Goal: Information Seeking & Learning: Check status

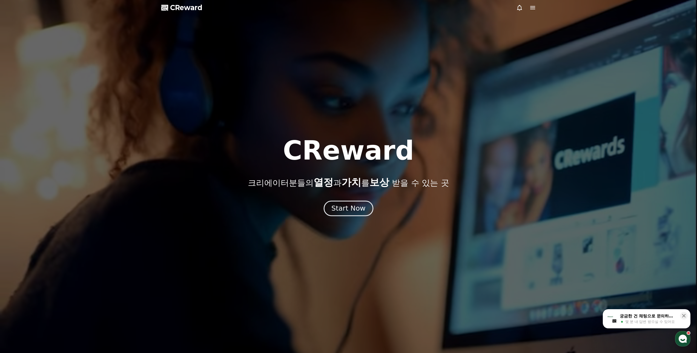
click at [347, 209] on div "Start Now" at bounding box center [348, 208] width 34 height 9
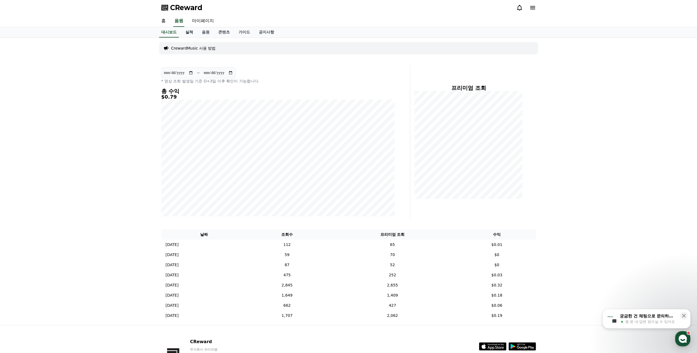
click at [193, 33] on link "실적" at bounding box center [189, 32] width 16 height 10
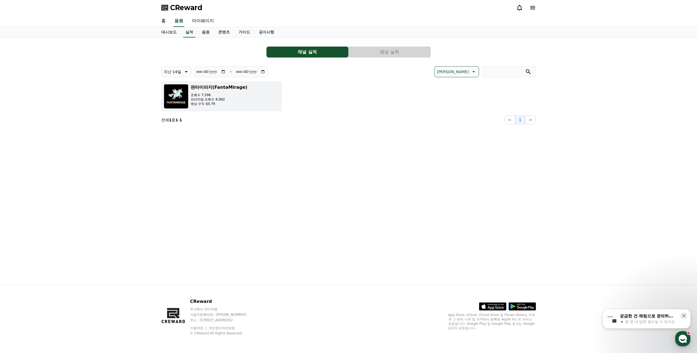
click at [204, 91] on div "판타미라지(FantaMirage) 조회수 7,596 프리미엄 조회수 6,992 예상 수익 $0.79" at bounding box center [219, 96] width 57 height 25
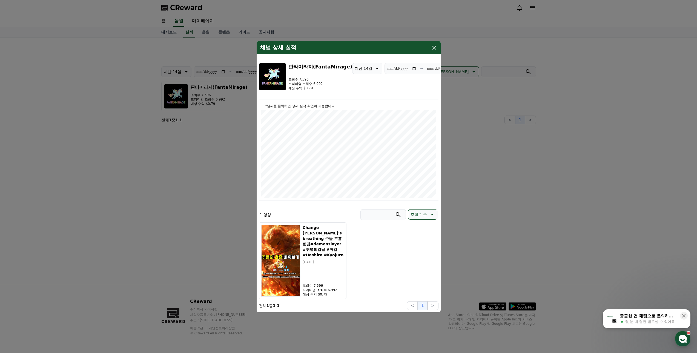
click at [434, 45] on icon "modal" at bounding box center [434, 47] width 7 height 7
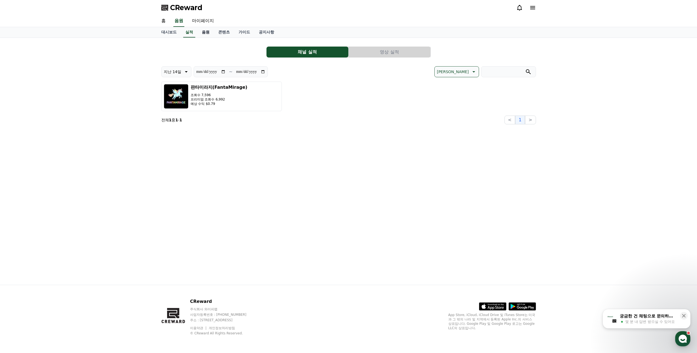
click at [206, 31] on link "음원" at bounding box center [206, 32] width 16 height 10
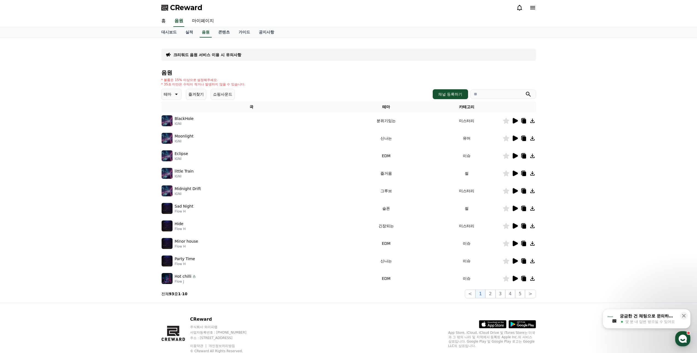
click at [176, 93] on icon at bounding box center [176, 94] width 7 height 7
click at [172, 113] on button "신나는" at bounding box center [170, 112] width 16 height 12
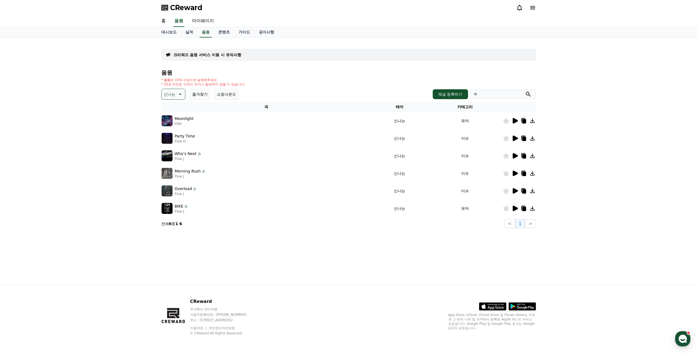
click at [514, 121] on icon at bounding box center [515, 120] width 5 height 5
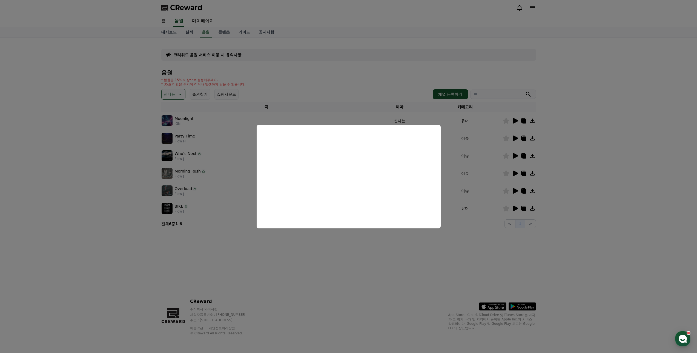
click at [125, 156] on button "close modal" at bounding box center [348, 176] width 697 height 353
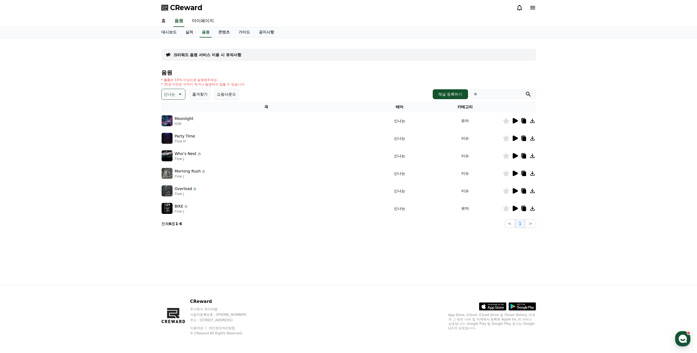
click at [514, 137] on icon at bounding box center [515, 138] width 5 height 5
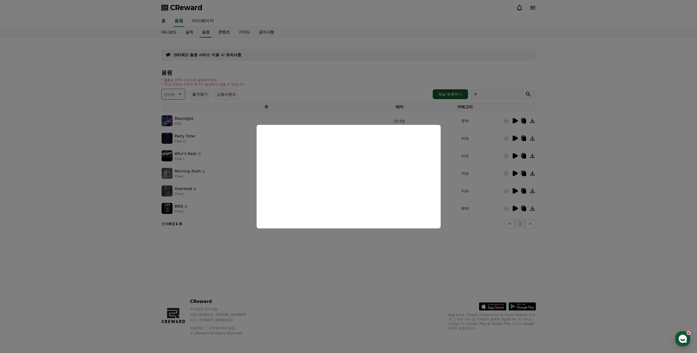
click at [282, 231] on button "close modal" at bounding box center [348, 176] width 697 height 353
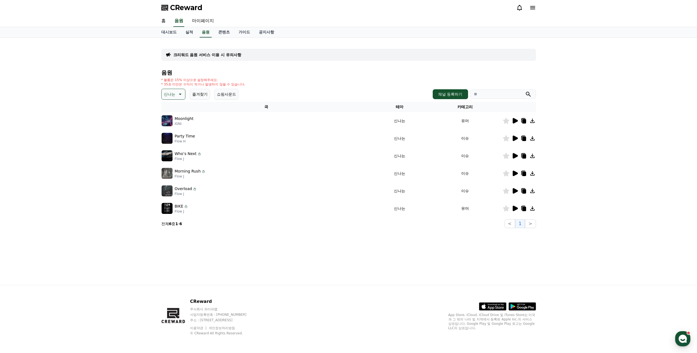
click at [515, 173] on icon at bounding box center [515, 173] width 5 height 5
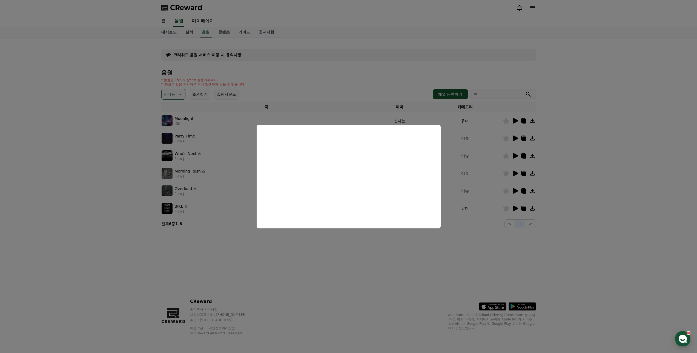
drag, startPoint x: 198, startPoint y: 138, endPoint x: 204, endPoint y: 137, distance: 6.4
click at [198, 138] on button "close modal" at bounding box center [348, 176] width 697 height 353
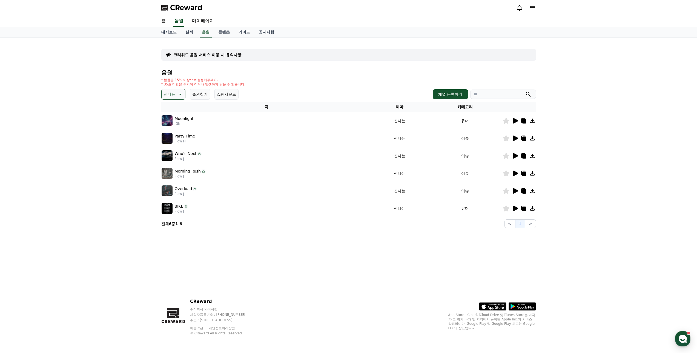
click at [516, 138] on icon at bounding box center [515, 138] width 5 height 5
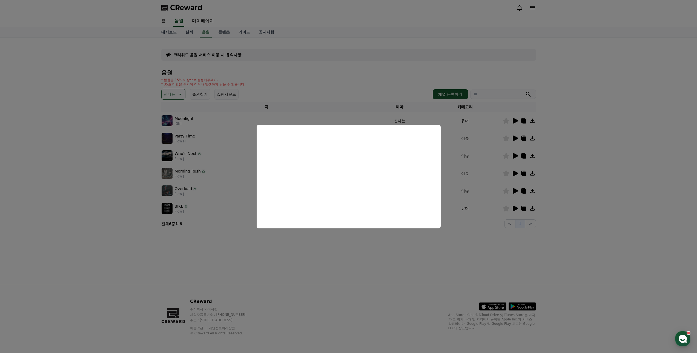
click at [337, 258] on button "close modal" at bounding box center [348, 176] width 697 height 353
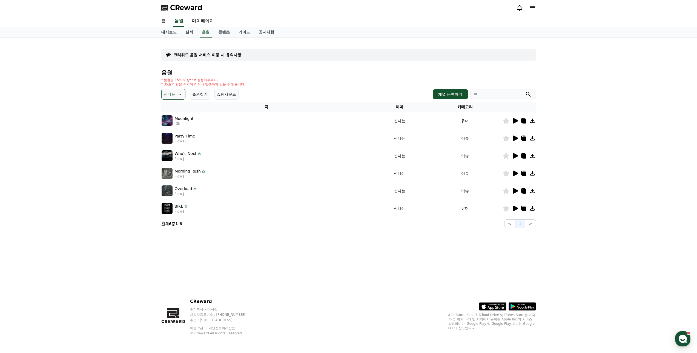
click at [516, 172] on icon at bounding box center [515, 173] width 7 height 7
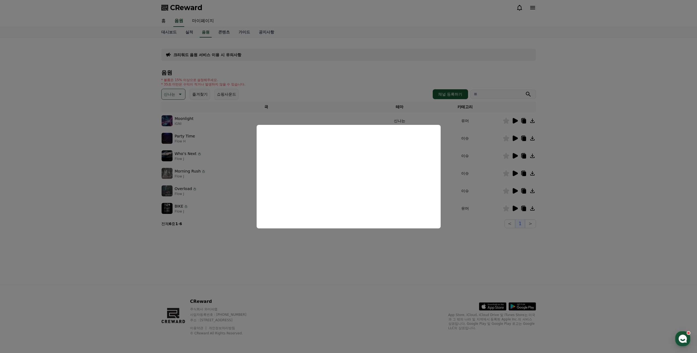
click at [228, 254] on button "close modal" at bounding box center [348, 176] width 697 height 353
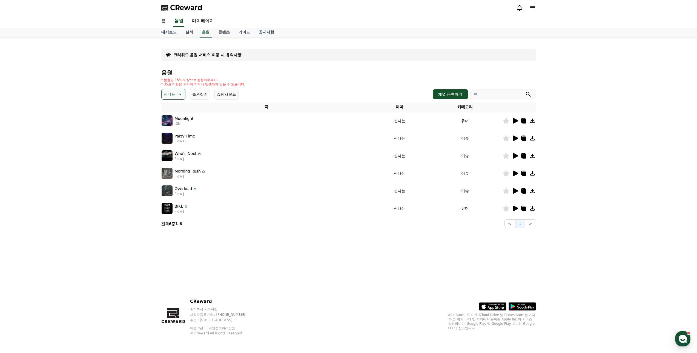
click at [513, 208] on icon at bounding box center [515, 208] width 5 height 5
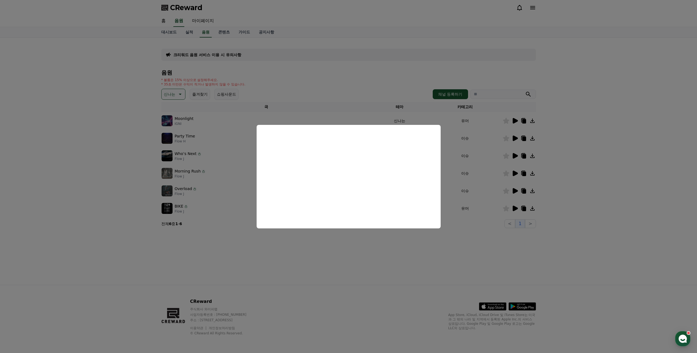
click at [327, 259] on button "close modal" at bounding box center [348, 176] width 697 height 353
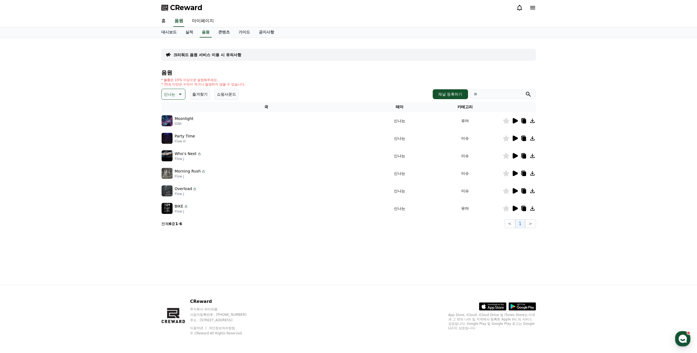
click at [516, 191] on icon at bounding box center [515, 190] width 5 height 5
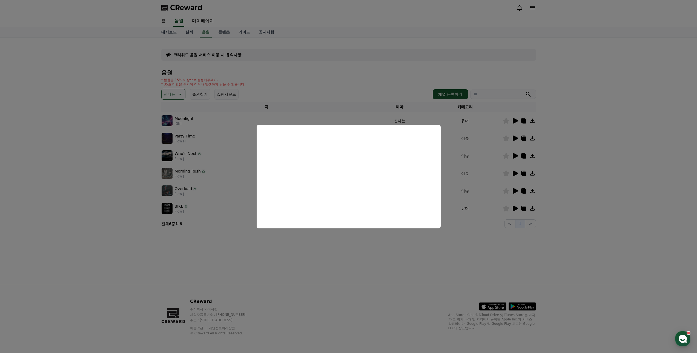
click at [231, 251] on button "close modal" at bounding box center [348, 176] width 697 height 353
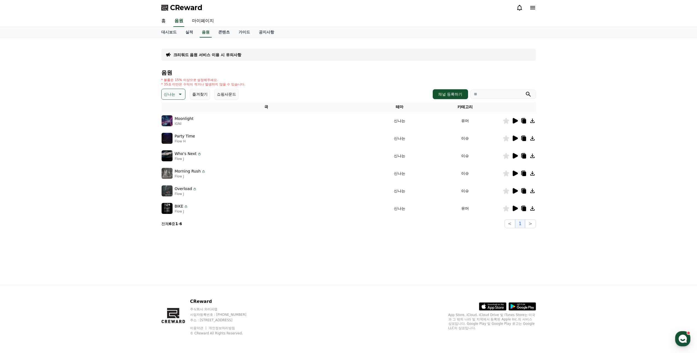
click at [513, 154] on icon at bounding box center [515, 155] width 5 height 5
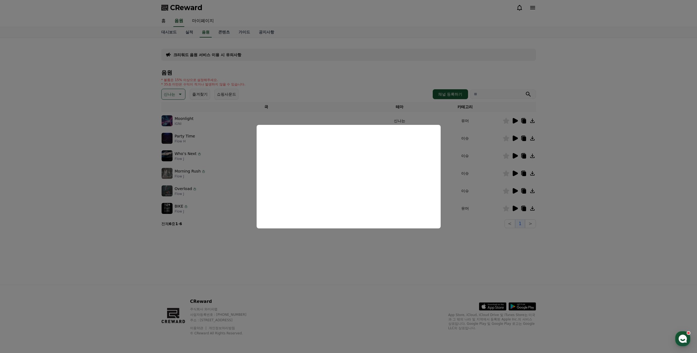
click at [284, 258] on button "close modal" at bounding box center [348, 176] width 697 height 353
